Goal: Task Accomplishment & Management: Use online tool/utility

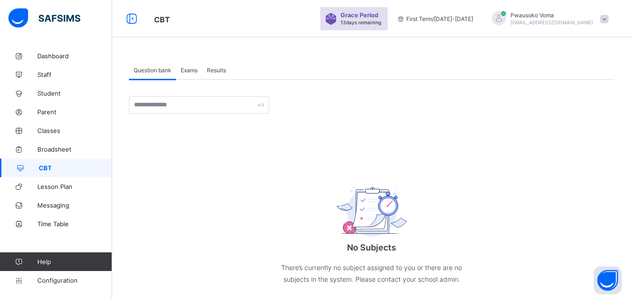
click at [183, 73] on span "Exams" at bounding box center [189, 70] width 17 height 7
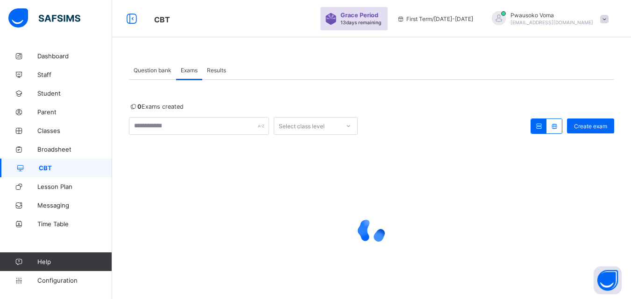
click at [158, 74] on div "Question bank" at bounding box center [152, 70] width 47 height 19
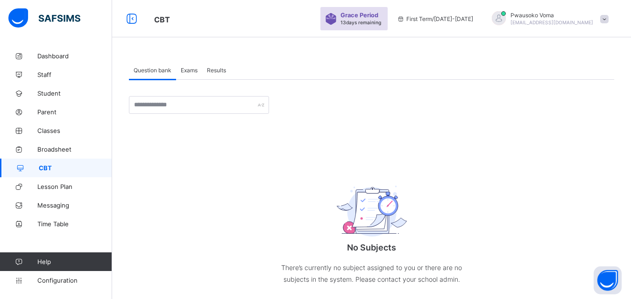
click at [194, 69] on span "Exams" at bounding box center [189, 70] width 17 height 7
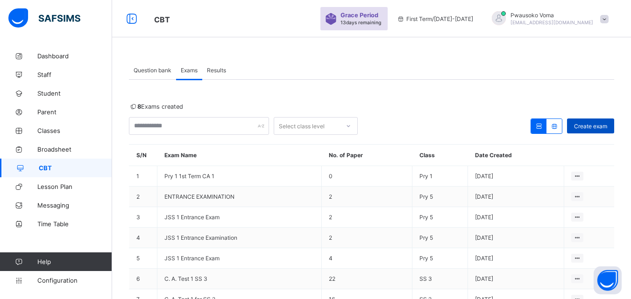
click at [583, 125] on span "Create exam" at bounding box center [590, 126] width 33 height 7
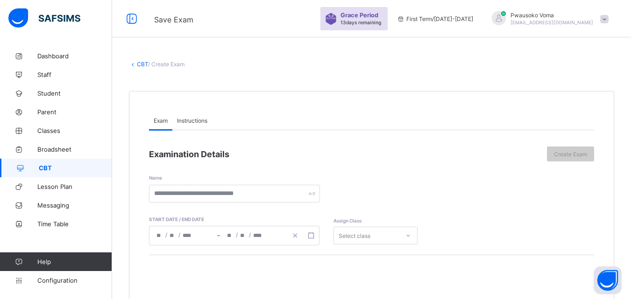
click at [353, 236] on div "Select class" at bounding box center [376, 236] width 84 height 18
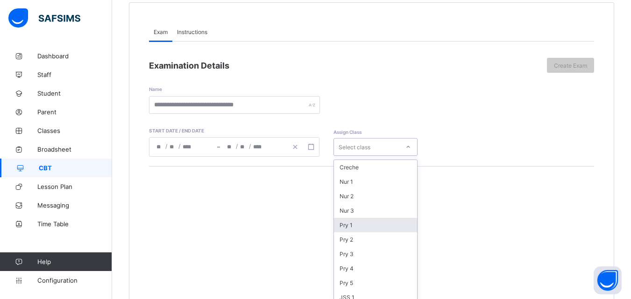
scroll to position [94, 0]
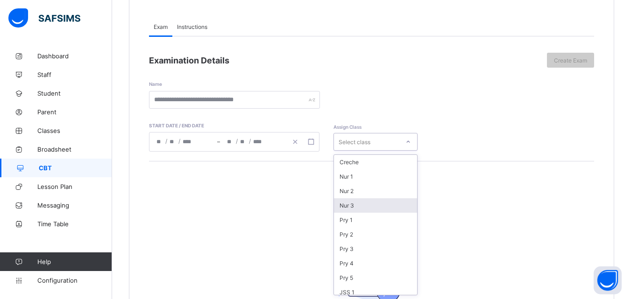
click at [355, 202] on div "Nur 3" at bounding box center [375, 206] width 83 height 14
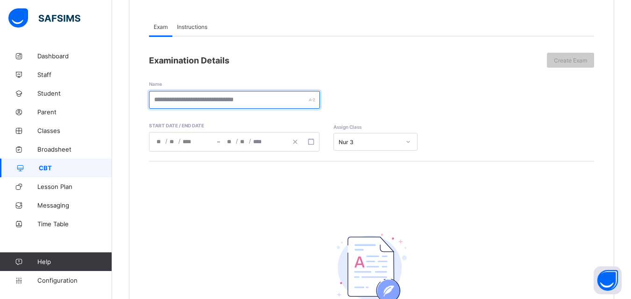
click at [235, 105] on input "text" at bounding box center [234, 100] width 171 height 18
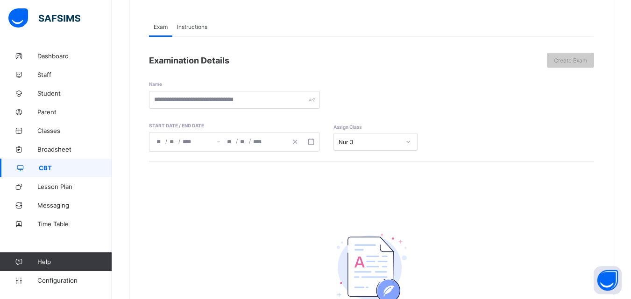
click at [192, 27] on span "Instructions" at bounding box center [192, 26] width 30 height 7
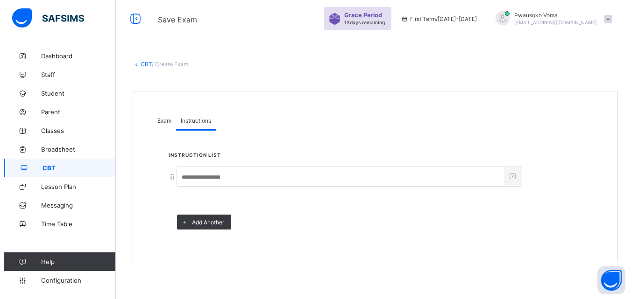
scroll to position [0, 0]
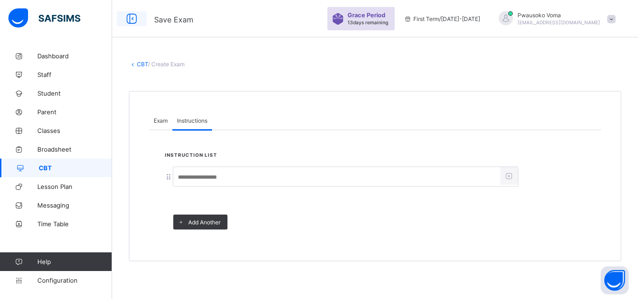
click at [133, 20] on icon at bounding box center [132, 19] width 16 height 14
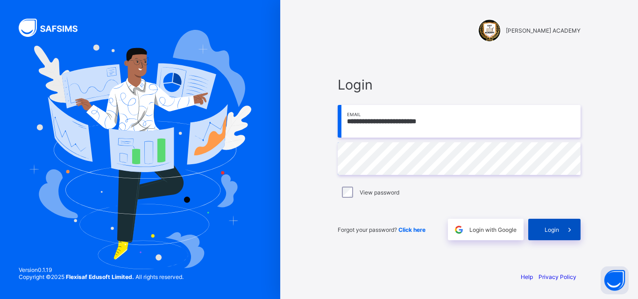
click at [559, 225] on span at bounding box center [569, 229] width 21 height 21
